Goal: Transaction & Acquisition: Purchase product/service

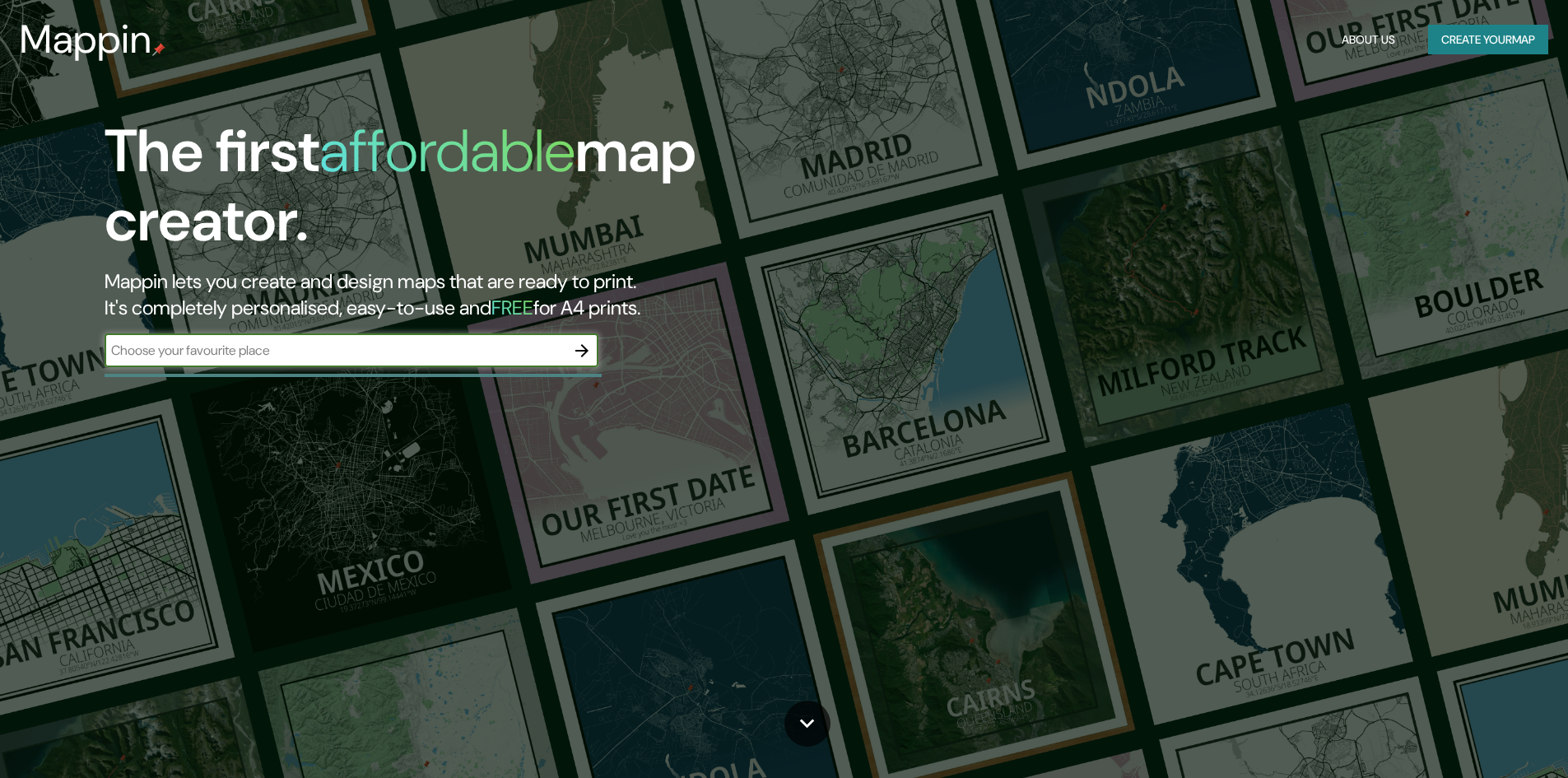
click at [291, 349] on input "text" at bounding box center [334, 350] width 461 height 19
type input "la paz [GEOGRAPHIC_DATA]"
click at [580, 348] on icon "button" at bounding box center [582, 351] width 20 height 20
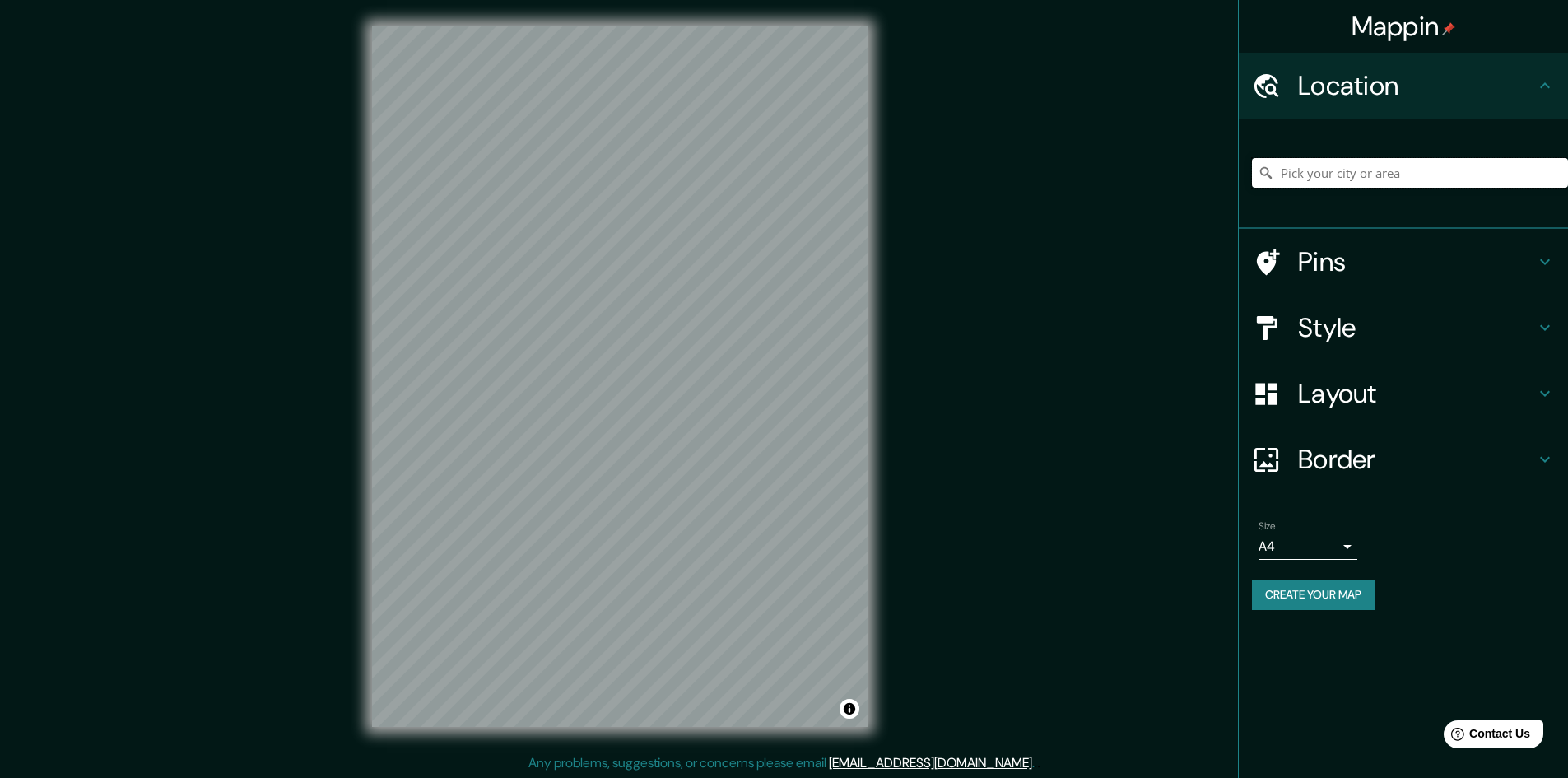
click at [1327, 177] on input "Pick your city or area" at bounding box center [1409, 172] width 316 height 29
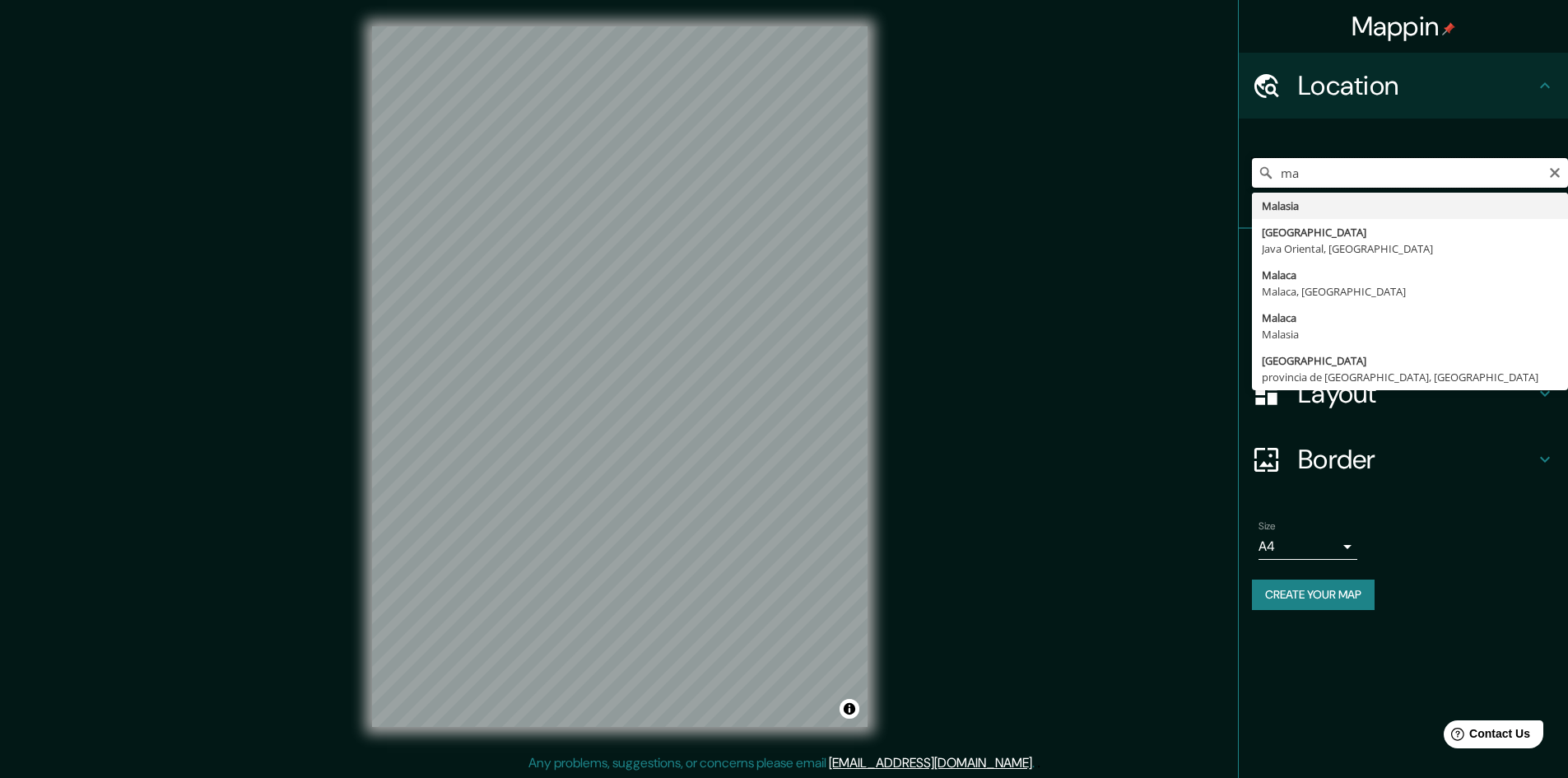
type input "m"
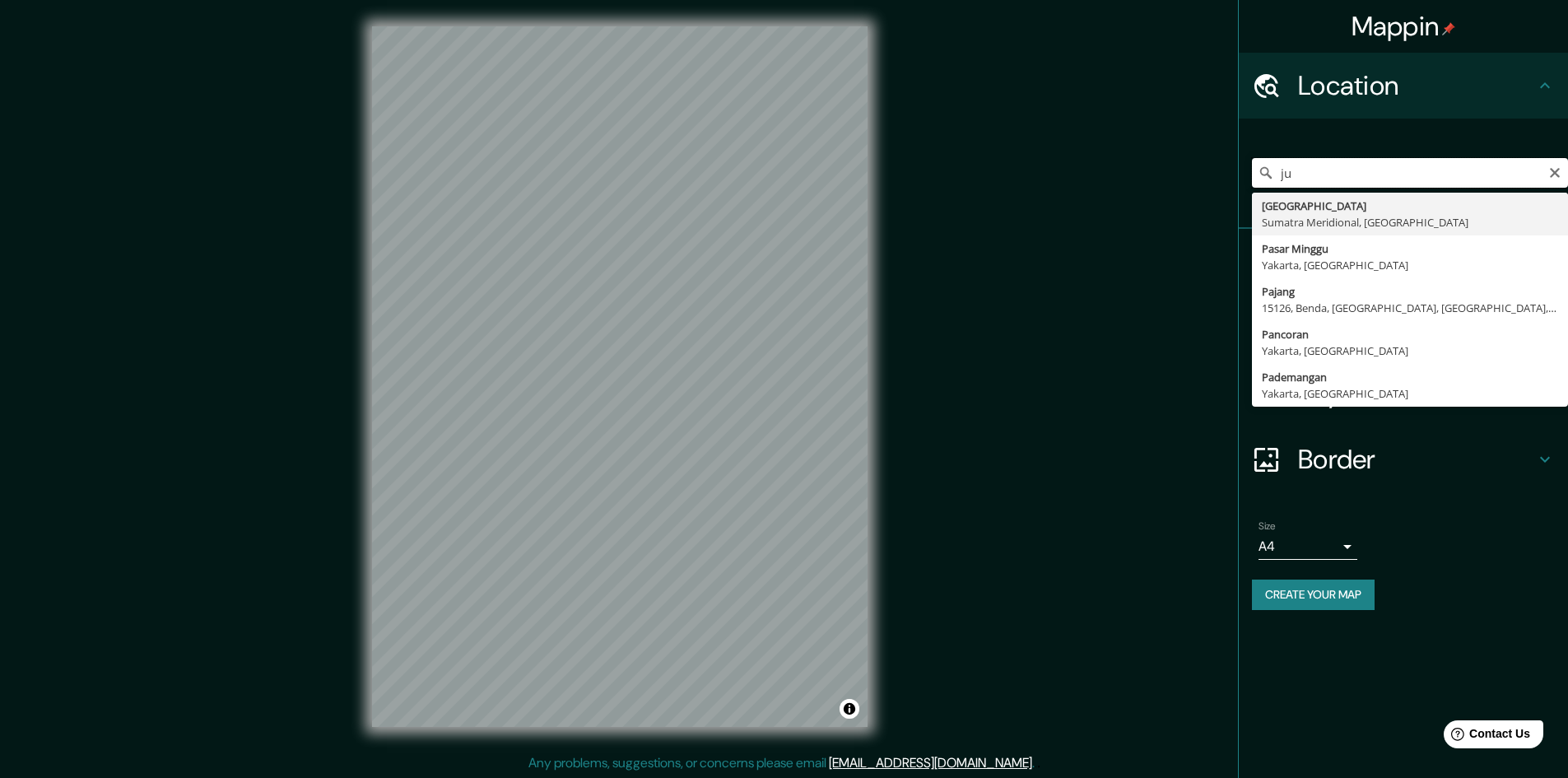
type input "j"
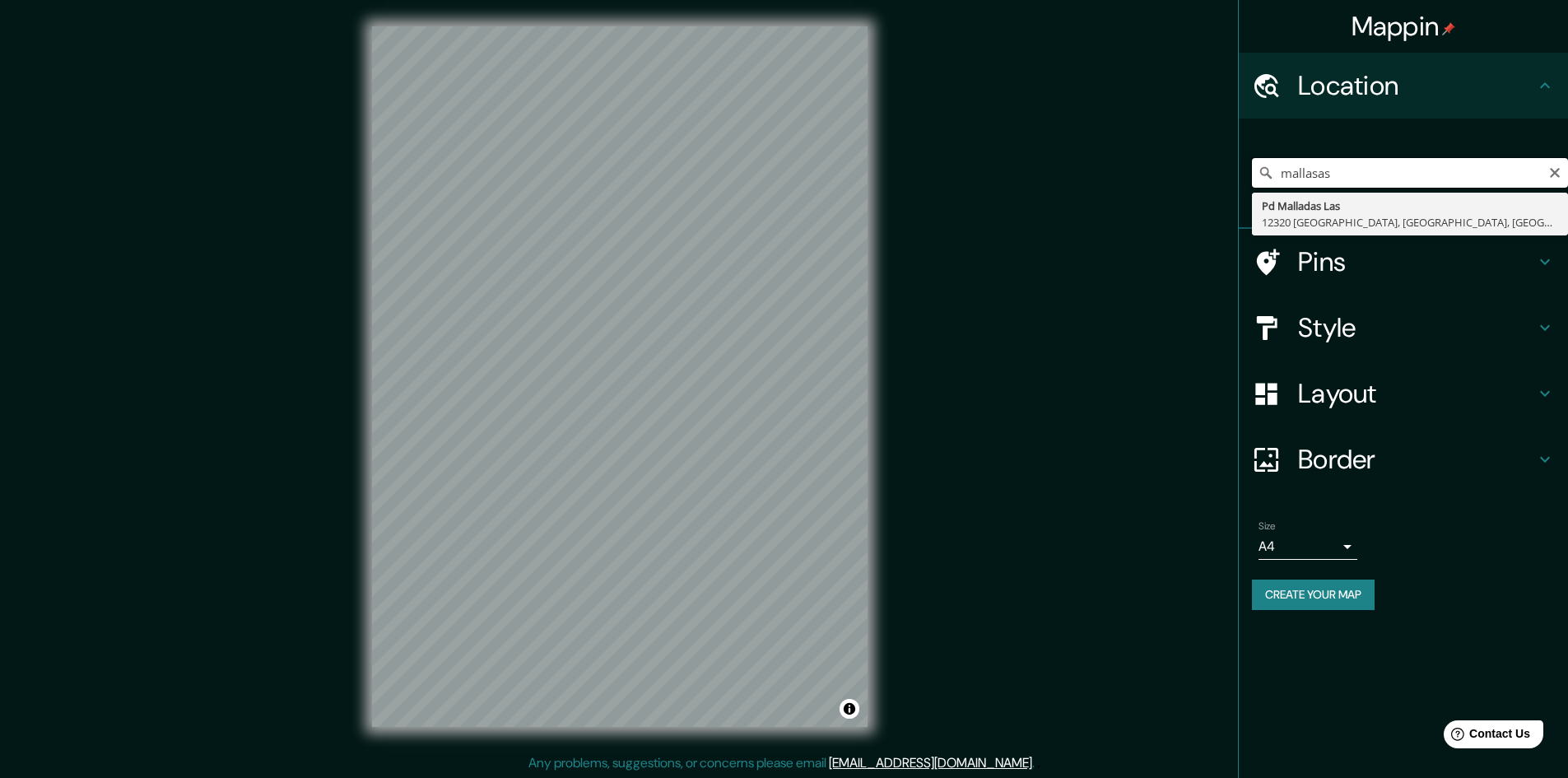
type input "mallasas"
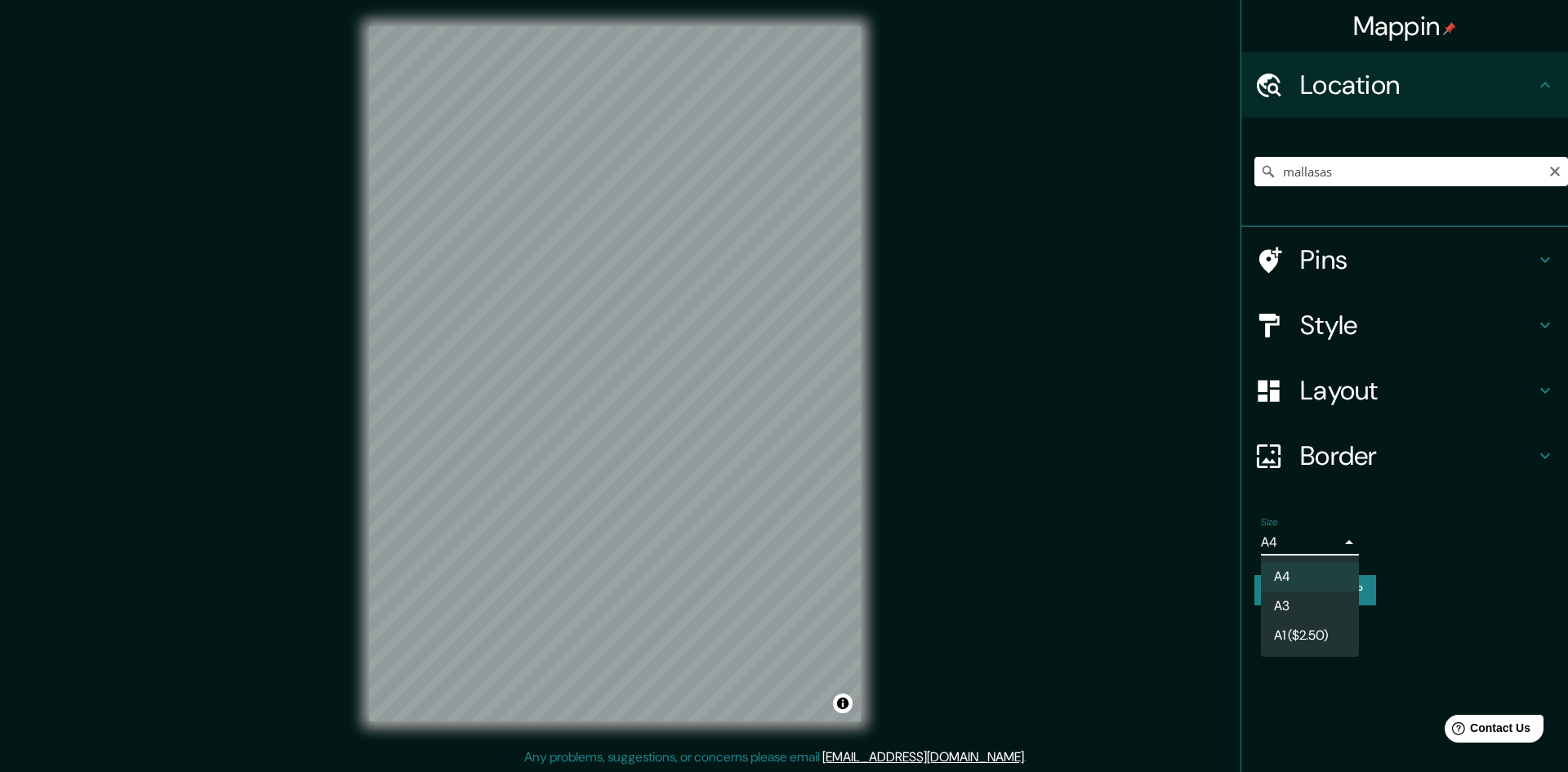
click at [1296, 546] on body "Mappin Location mallasas [GEOGRAPHIC_DATA] [GEOGRAPHIC_DATA][DATE], [GEOGRAPHIC…" at bounding box center [784, 386] width 1568 height 772
